Goal: Answer question/provide support

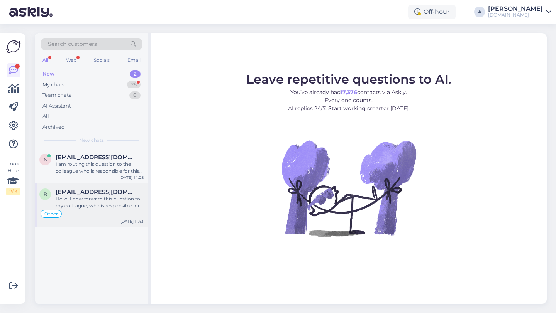
click at [110, 207] on div "Hello, I now forward this question to my colleague, who is responsible for this…" at bounding box center [100, 203] width 88 height 14
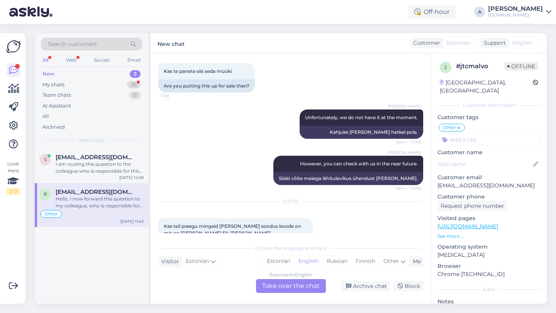
scroll to position [5770, 0]
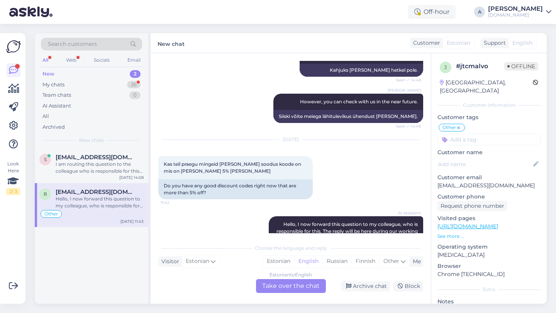
click at [270, 291] on div "Estonian to English Take over the chat" at bounding box center [291, 287] width 70 height 14
click at [273, 283] on div "Estonian to English Take over the chat" at bounding box center [291, 287] width 70 height 14
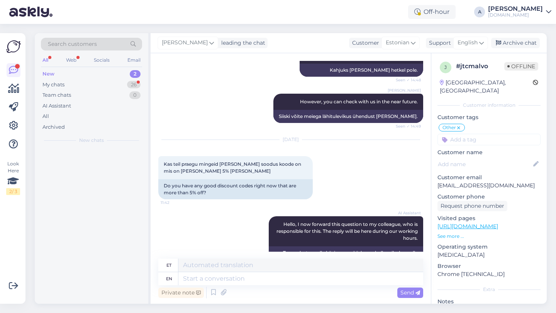
scroll to position [5752, 0]
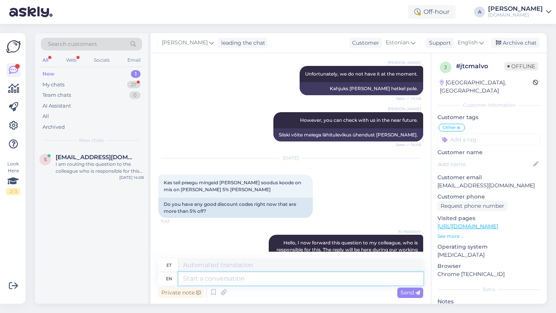
click at [254, 279] on textarea at bounding box center [300, 279] width 245 height 13
type textarea "Hey t"
type textarea "Hei"
type textarea "Hey there!"
type textarea "Tere!"
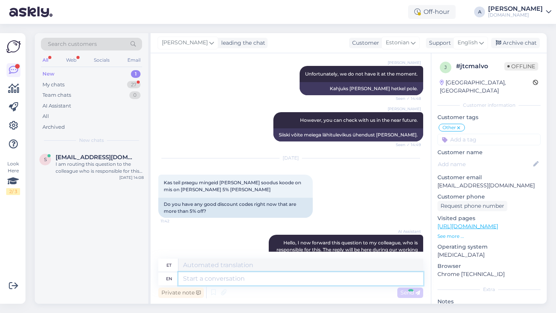
scroll to position [5798, 0]
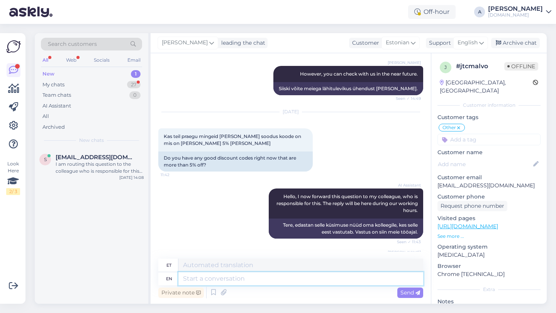
type textarea "U"
type textarea "Unfortuna"
type textarea "Õnnetus"
type textarea "Unfortunately,"
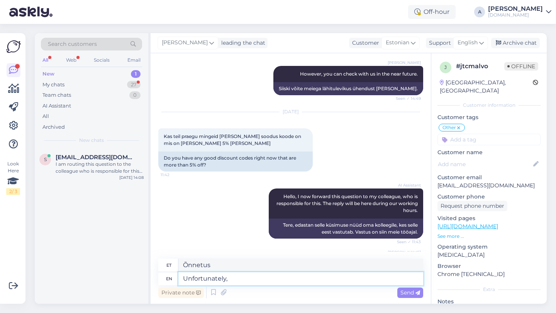
type textarea "Kahjuks"
type textarea "Unfortunately, we d"
type textarea "Kahjuks me"
type textarea "Unfortunately, we don"
type textarea "Kahjuks me [PERSON_NAME] tee"
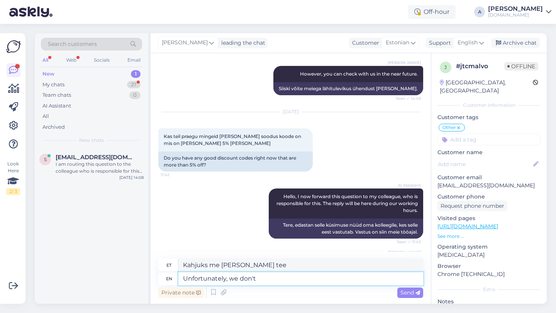
type textarea "Unfortunately, we don't."
type textarea "Kahjuks meil mitte."
type textarea "Unfortunately, we don't."
click at [401, 291] on span "Send" at bounding box center [410, 293] width 20 height 7
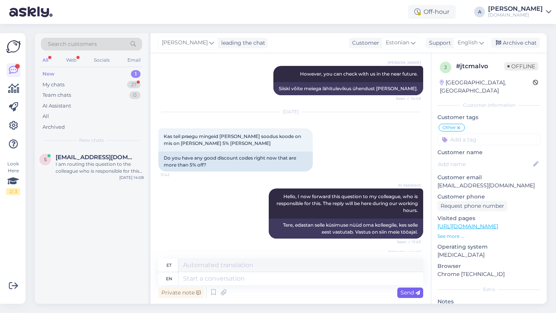
scroll to position [5844, 0]
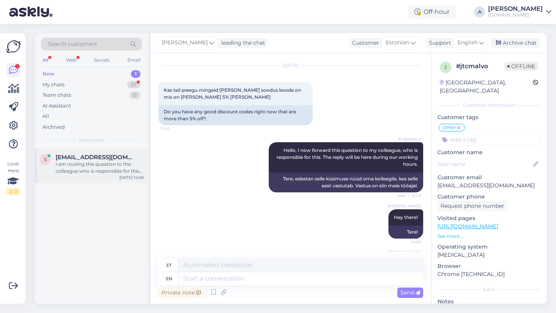
click at [104, 162] on div "I am routing this question to the colleague who is responsible for this topic. …" at bounding box center [100, 168] width 88 height 14
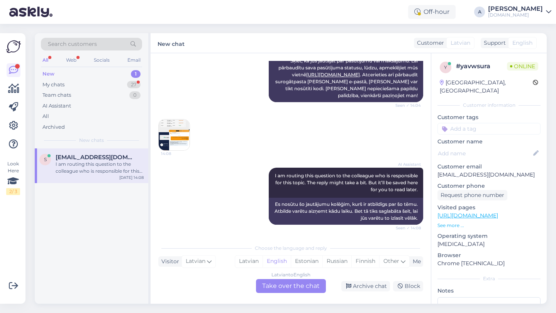
click at [179, 132] on img at bounding box center [174, 135] width 31 height 31
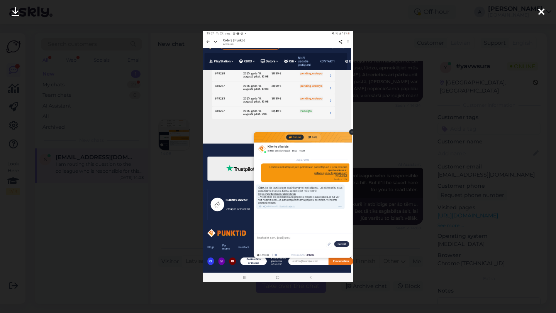
click at [544, 16] on icon at bounding box center [541, 12] width 6 height 10
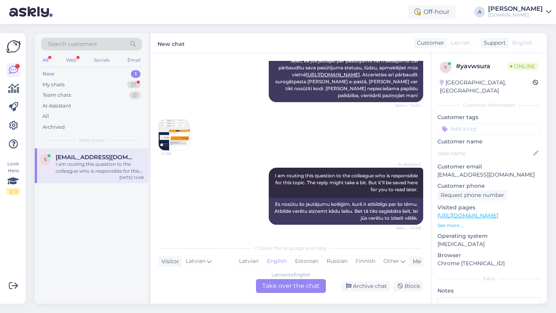
click at [179, 135] on img at bounding box center [174, 135] width 31 height 31
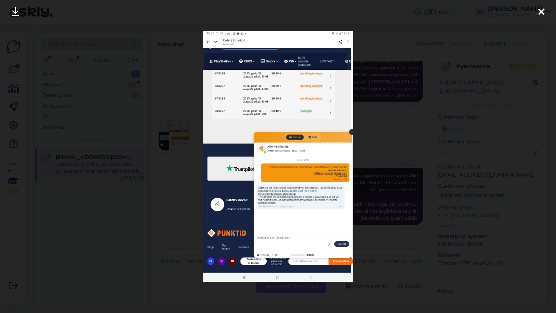
click at [544, 12] on icon at bounding box center [541, 12] width 6 height 10
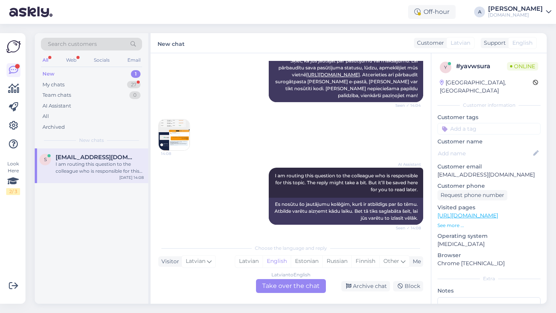
click at [281, 287] on div "Latvian to English Take over the chat" at bounding box center [291, 287] width 70 height 14
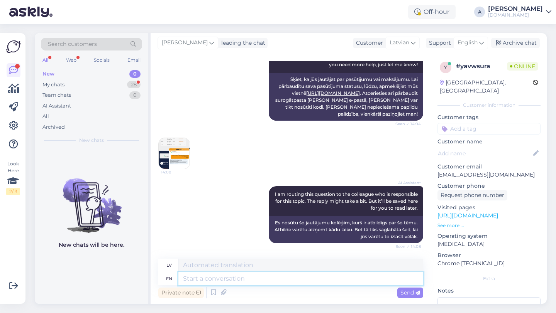
click at [227, 279] on textarea at bounding box center [300, 279] width 245 height 13
type textarea "Hey th"
type textarea "Hei"
type textarea "Hey thee!"
type textarea "[PERSON_NAME], tev!"
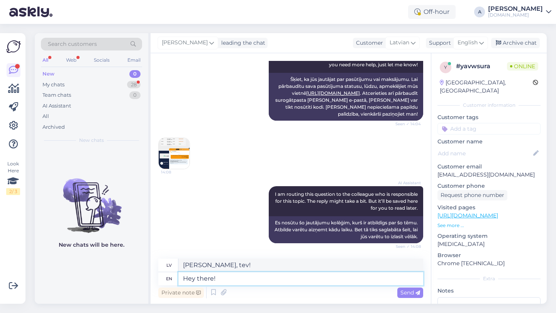
type textarea "Hey there!"
type textarea "Sveiki!"
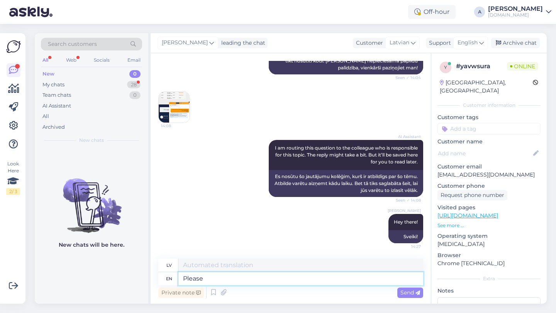
type textarea "Please s"
type textarea "Lūdzu"
type textarea "Please share"
type textarea "Lūdzu, padalieties"
type textarea "Please share with mr"
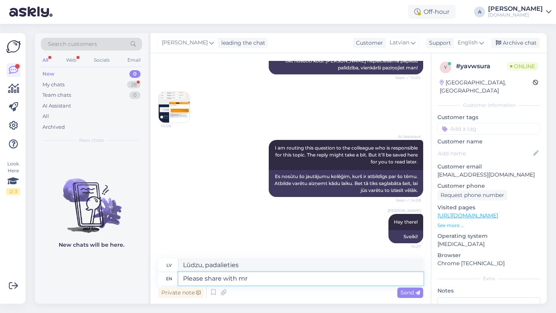
type textarea "Lūdzu, kopīgojiet ar"
type textarea "Please share with mr y"
type textarea "Lūdzu, padalieties ar kungu"
type textarea "Please share wit"
type textarea "Lūdzu, kopīgojiet ar"
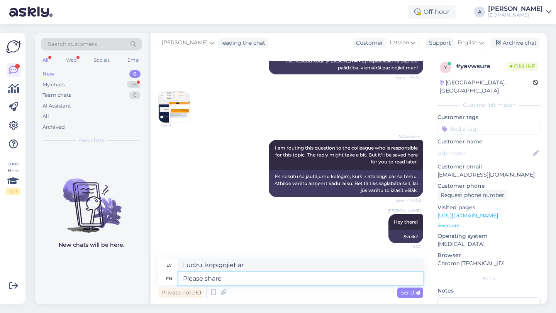
type textarea "Please shar"
type textarea "Lūdzu, padalieties"
type textarea "Pleas"
type textarea "Lūdzu"
type textarea "P"
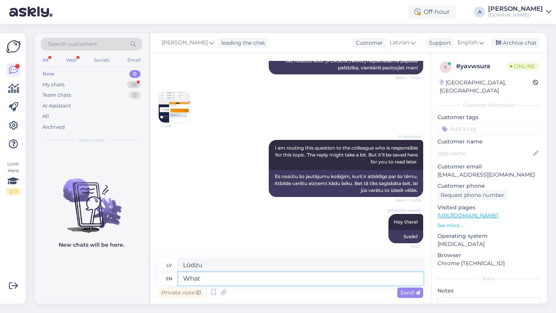
type textarea "What a"
type textarea "Kas"
type textarea "What was"
type textarea "Kas bija"
type textarea "What was it"
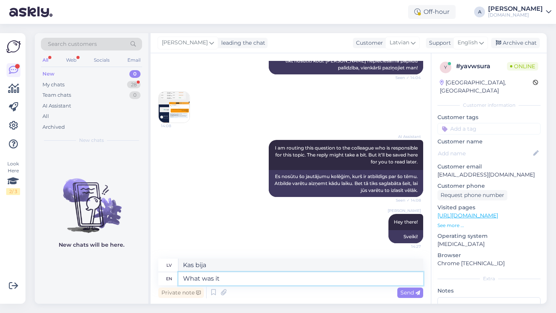
type textarea "Kas tas bija?"
type textarea "What was it that y"
type textarea "Kas tas bija"
type textarea "What was it that you"
type textarea "Kas tas bija, ka tu"
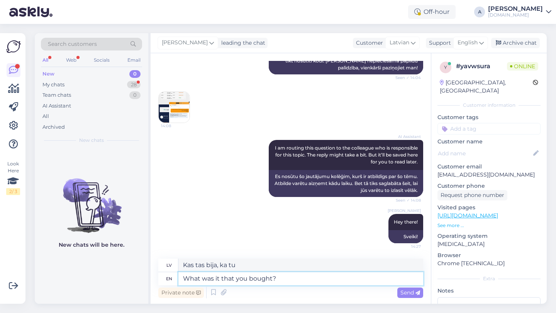
type textarea "What was it that you bought?"
type textarea "Ko tu biji nopircis?"
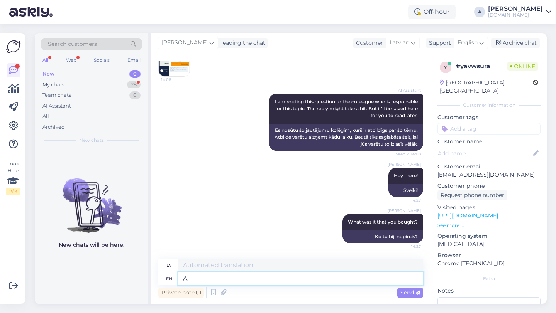
type textarea "A"
type textarea "p"
type textarea "P"
type textarea "Also,"
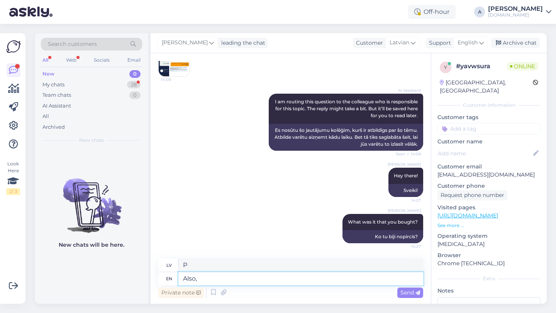
type textarea "Arī"
type textarea "Also, please sha"
type textarea "Tāpat, lūdzu,"
type textarea "Also, please share w"
type textarea "Lūdzu, arī dalieties"
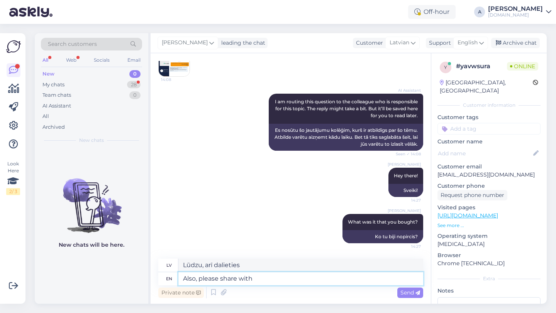
type textarea "Also, please share with"
type textarea "Lūdzu, arī dalieties ar"
type textarea "Also, please share with me p"
type textarea "Lūdzu, arī dalieties ar mani"
type textarea "Also, please share with me proof"
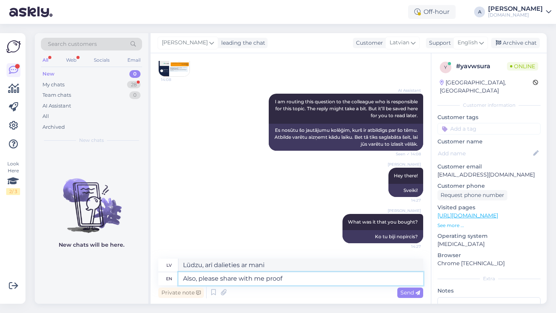
type textarea "Tāpat, lūdzu, padalieties ar mani ar pierādījumiem"
type textarea "Also, please share with me proof of p"
type textarea "Tāpat, lūdzu, padalieties ar mani ar pierādījumiem,"
type textarea "Also, please share with me proof of payment in"
type textarea "Lūdzu, arī kopīgojiet ar mani maksājuma apliecinājumu."
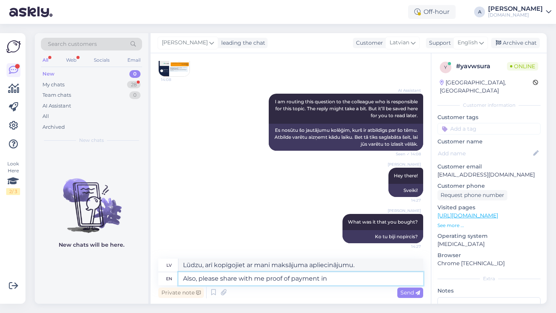
type textarea "Also, please share with me proof of payment in"
type textarea "Lūdzu, arī sniedziet man maksājuma apliecinājumu."
type textarea "Also, please share with me proof of payment in PDF f"
type textarea "Lūdzu, arī kopīgojiet ar mani maksājuma apliecinājumu PDF formātā."
type textarea "Also, please share with me proof of payment in PDF format."
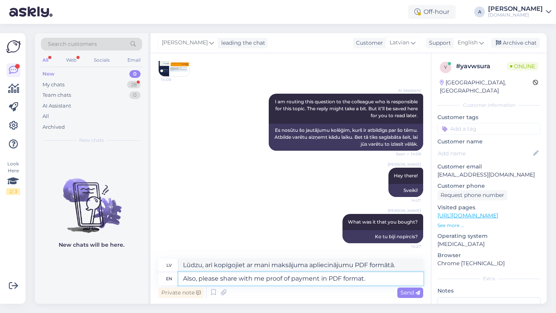
type textarea "Lūdzu, arī iesniedziet man maksājuma apliecinājumu PDF formātā."
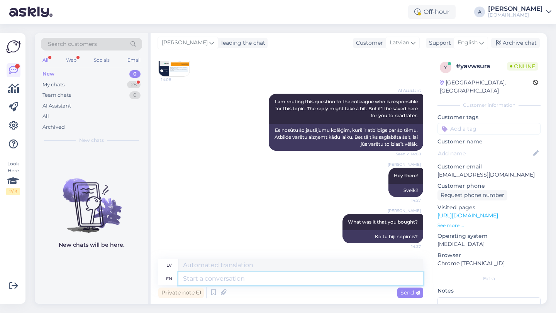
scroll to position [293, 0]
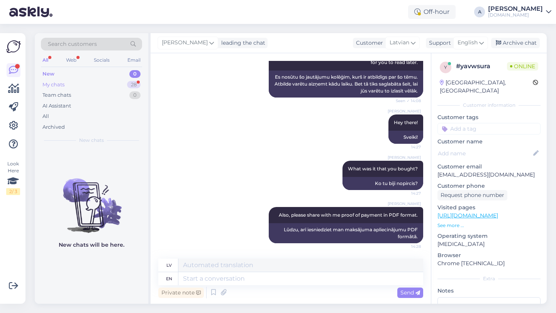
click at [125, 86] on div "My chats 28" at bounding box center [91, 85] width 101 height 11
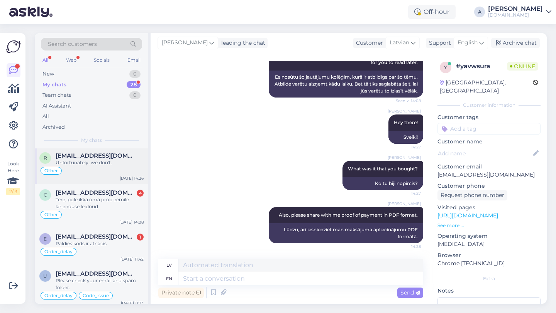
scroll to position [37, 0]
click at [96, 240] on div "Paldies kods ir atnacis" at bounding box center [100, 243] width 88 height 7
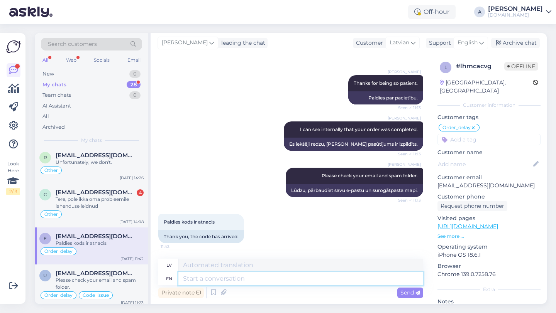
click at [239, 278] on textarea at bounding box center [300, 279] width 245 height 13
type textarea "You're w"
type textarea "Tu esi"
type textarea "You're welco"
type textarea "Nav par ko"
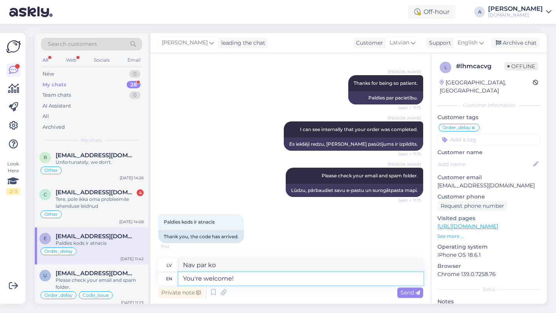
type textarea "You're welcome!"
type textarea "Nav par ko!"
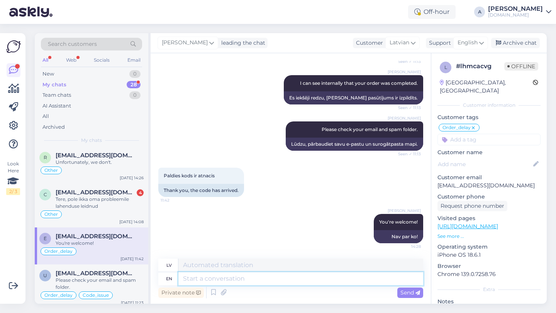
paste textarea "If you need further help, don't hesitate to contact us again. Have a great day!"
type textarea "If you need further help, don't hesitate to contact us again. Have a great day!"
type textarea "[PERSON_NAME] nepieciešama papildu palīdzība, nevilcinieties sazināties ar mums…"
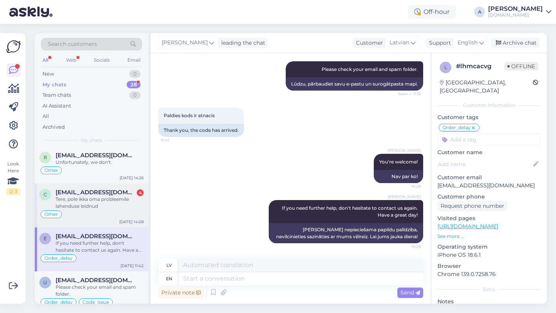
click at [59, 197] on div "Tere, pole ikka oma probleemile lahenduse leidnud" at bounding box center [100, 203] width 88 height 14
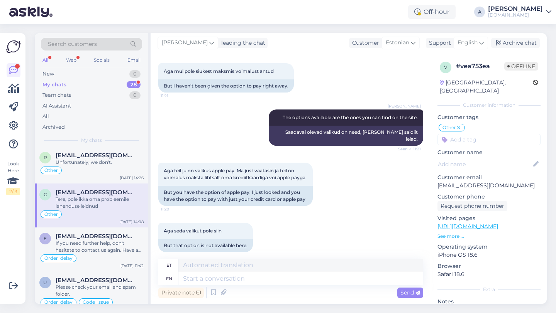
scroll to position [1143, 0]
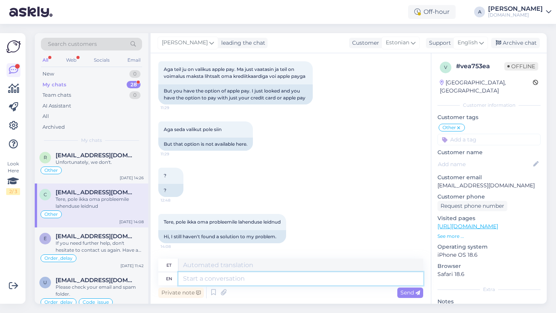
click at [226, 284] on textarea at bounding box center [300, 279] width 245 height 13
type textarea "U"
paste textarea "Unfortunately, if the payment option you need isn't listed on the website, ther…"
type textarea "Unfortunately, if the payment option you need isn't listed on the website, ther…"
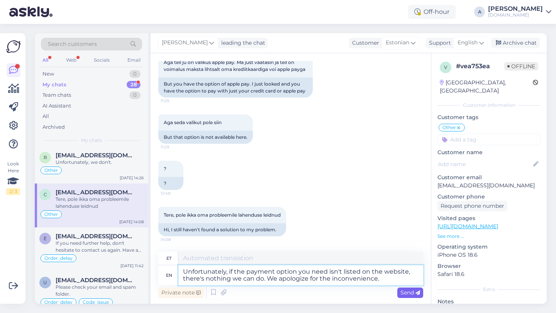
type textarea "Kahjuks, [PERSON_NAME] vajalikku makseviisi veebisaidil pole loetletud, ei saa …"
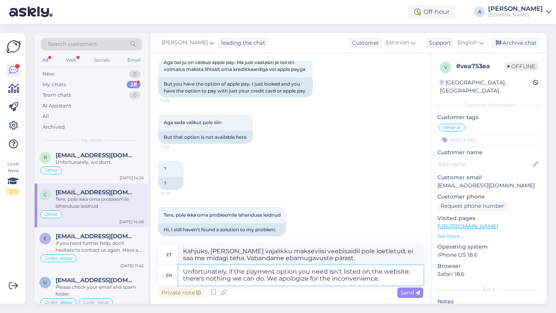
type textarea "Unfortunately, if the payment option you need isn't listed on the website, ther…"
click at [405, 293] on span "Send" at bounding box center [410, 293] width 20 height 7
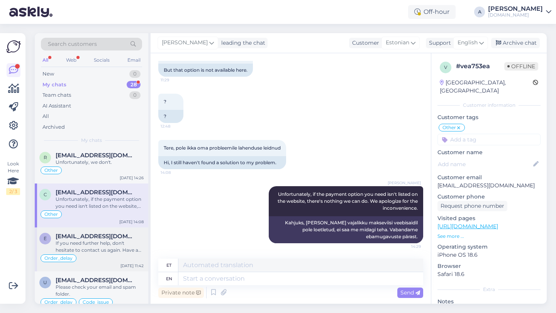
scroll to position [0, 0]
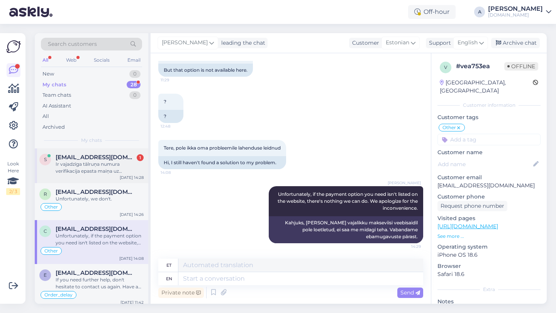
click at [76, 171] on div "Ir vajadzīga tālruņa numura verifikacija epasta maiņa uz [DOMAIN_NAME]" at bounding box center [100, 168] width 88 height 14
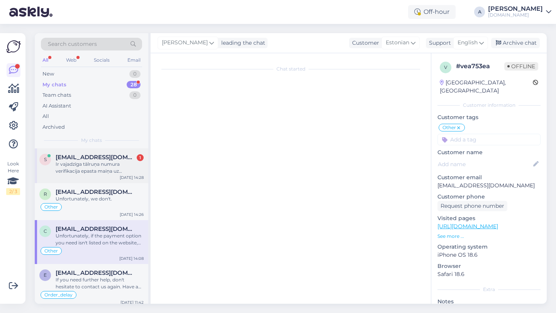
scroll to position [353, 0]
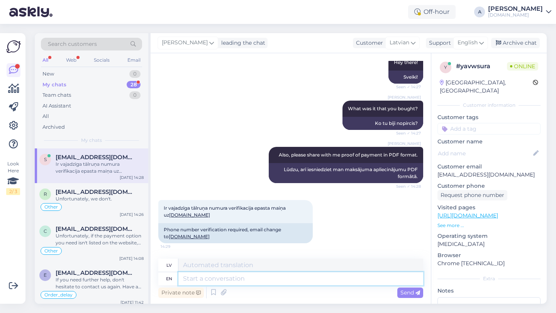
click at [197, 281] on textarea at bounding box center [300, 279] width 245 height 13
type textarea "Please"
type textarea "Lūdzu"
type textarea "Please share w"
type textarea "Lūdzu, padalieties"
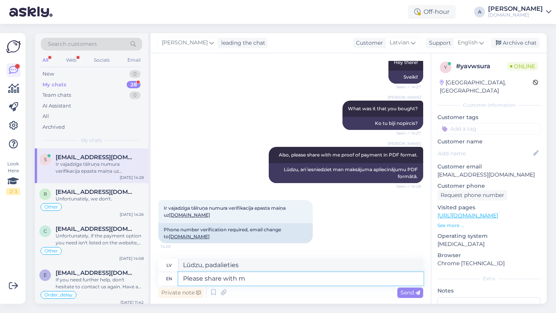
type textarea "Please share with me"
type textarea "Lūdzu, kopīgojiet ar"
type textarea "Please share with me t"
type textarea "Lūdzu, padalieties ar mani"
type textarea "Please share with me the r"
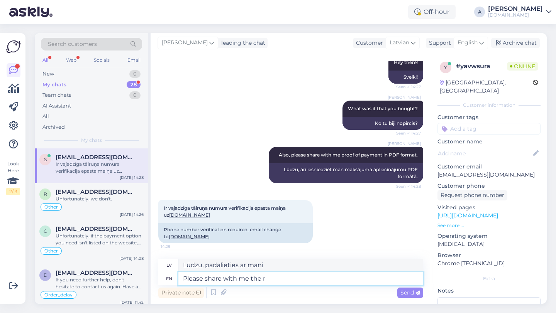
type textarea "Lūdzu, padalieties ar mani,"
type textarea "Please share with me the requested in"
type textarea "Lūdzu, dalieties ar mani pieprasītajā"
type textarea "Please share with me the"
type textarea "Lūdzu, padalieties ar mani,"
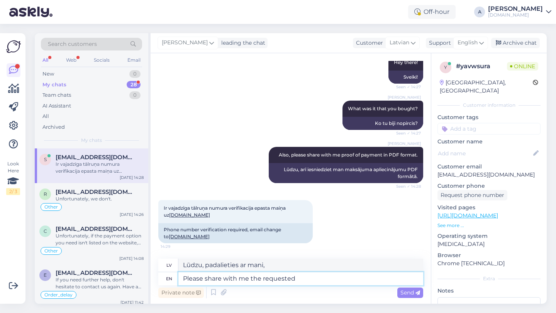
type textarea "Please share with me the requested"
type textarea "Lūdzu, dalieties ar mani pieprasītajā"
type textarea "Please share with me the requested information."
type textarea "Lūdzu, dalieties ar mani pieprasītajā informācijā."
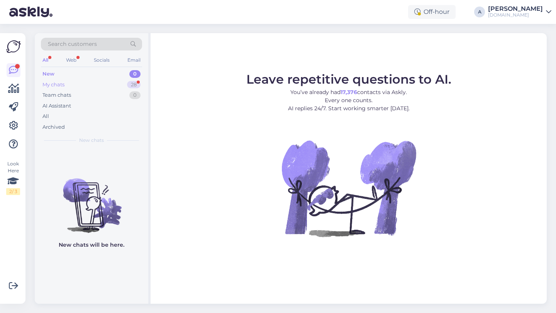
click at [130, 88] on div "28" at bounding box center [134, 85] width 14 height 8
click at [176, 262] on div "Leave repetitive questions to AI. You’ve already had 17,376 contacts via Askly.…" at bounding box center [349, 168] width 396 height 271
